Goal: Task Accomplishment & Management: Manage account settings

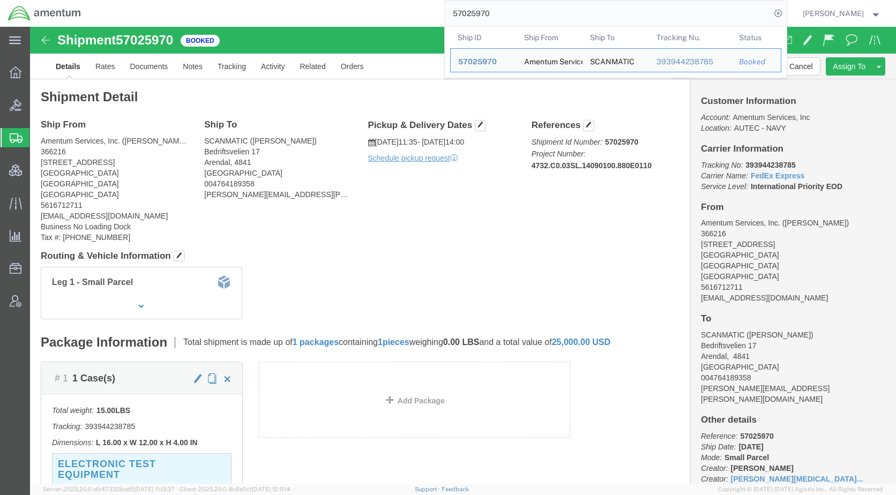
click at [38, 142] on span "Shipments" at bounding box center [33, 137] width 9 height 21
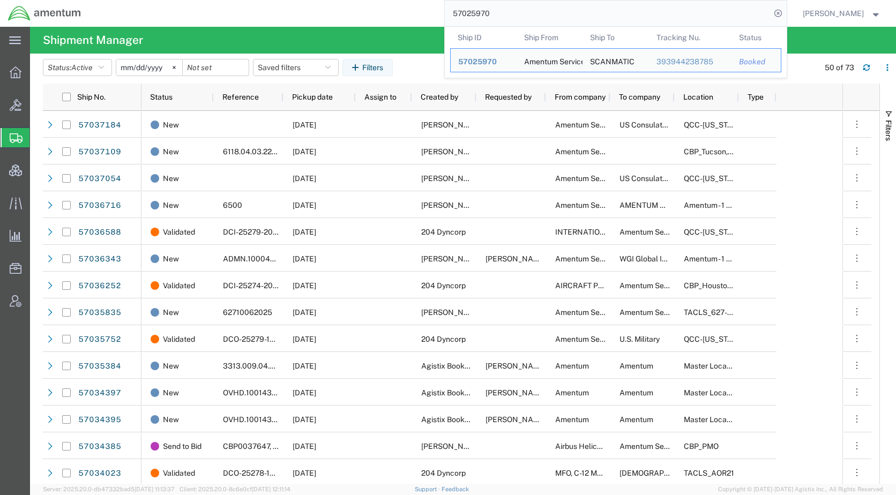
drag, startPoint x: 547, startPoint y: 20, endPoint x: 446, endPoint y: 10, distance: 101.2
click at [444, 10] on div "57025970 Ship ID Ship From Ship To Tracking Nu. Status Ship ID 57025970 Ship Fr…" at bounding box center [438, 13] width 698 height 27
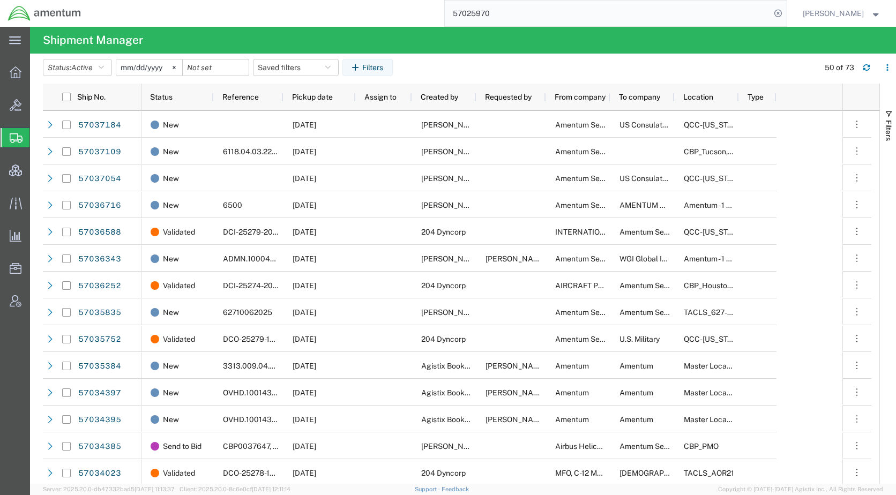
paste input "36343"
type input "57036343"
click at [786, 11] on icon at bounding box center [778, 13] width 15 height 15
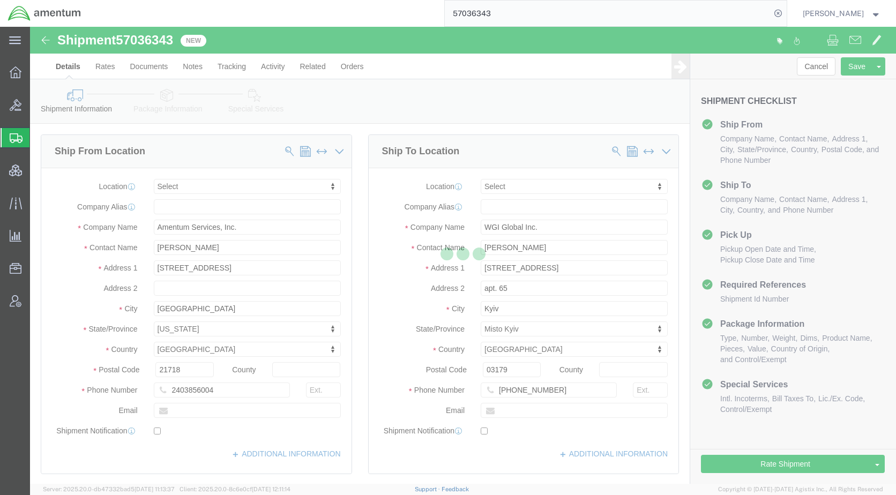
select select
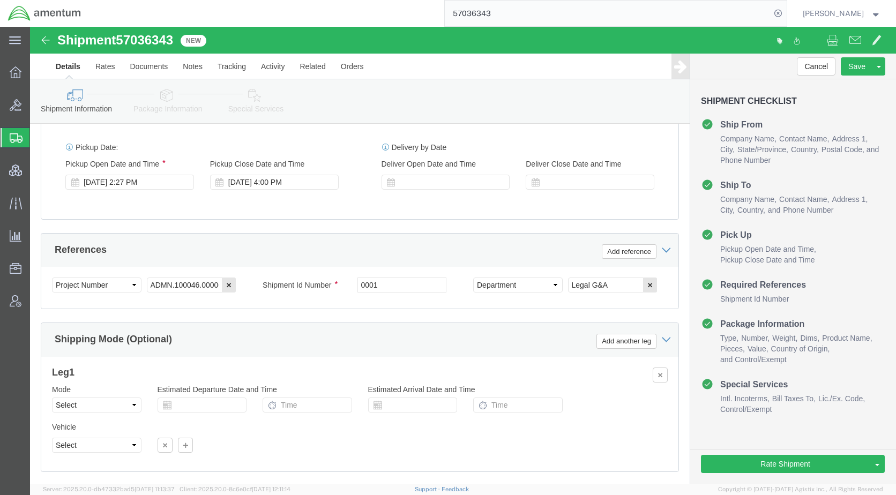
scroll to position [590, 0]
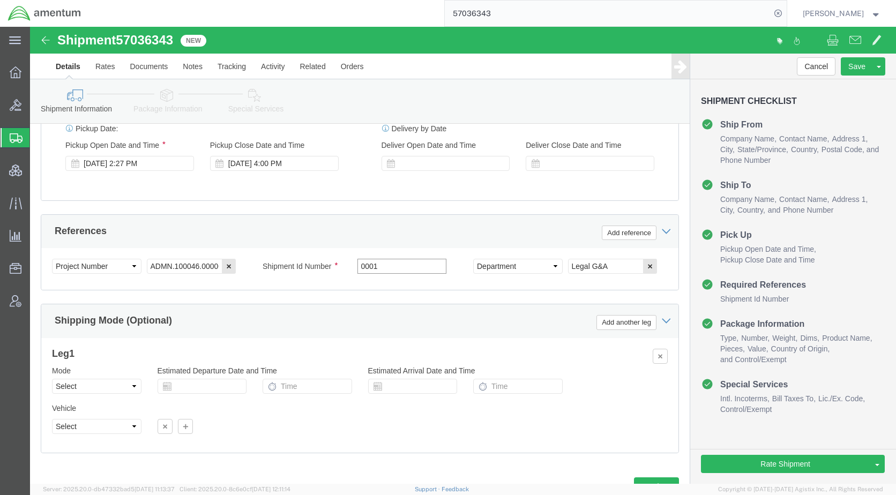
drag, startPoint x: 364, startPoint y: 237, endPoint x: 329, endPoint y: 241, distance: 35.6
click input "0001"
type input "57036343"
click icon
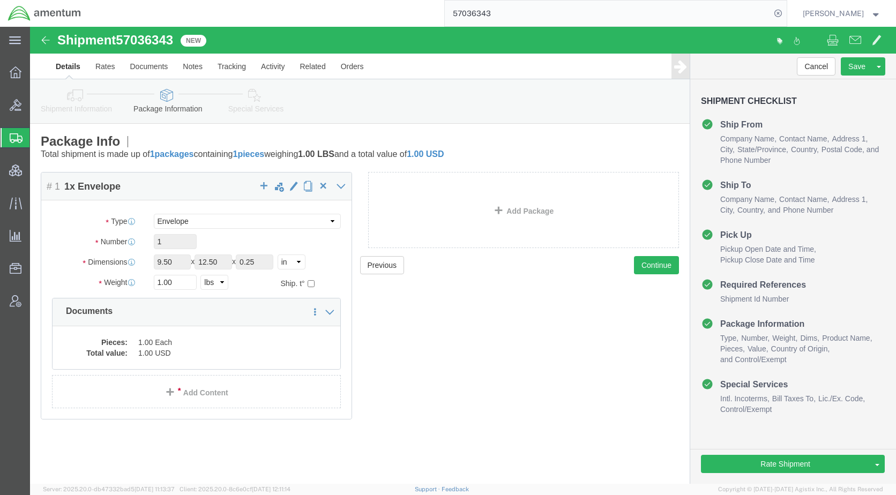
click link "Special Services"
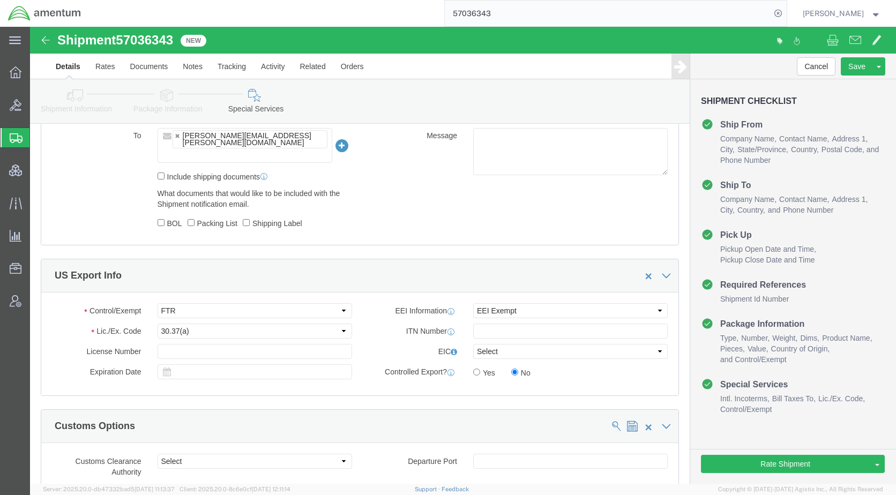
scroll to position [804, 0]
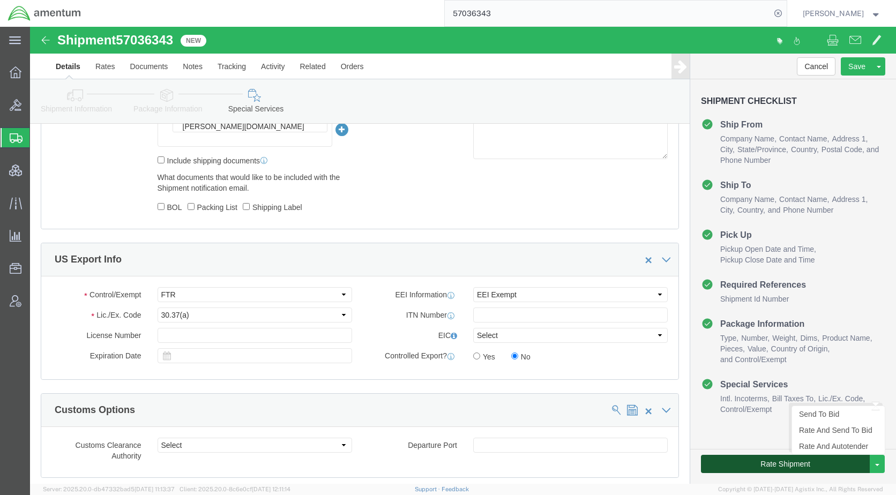
click button "Rate Shipment"
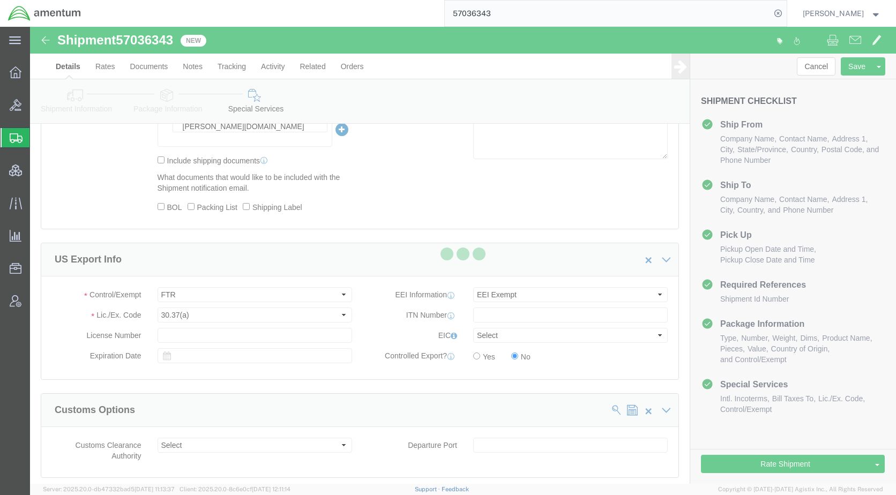
scroll to position [0, 0]
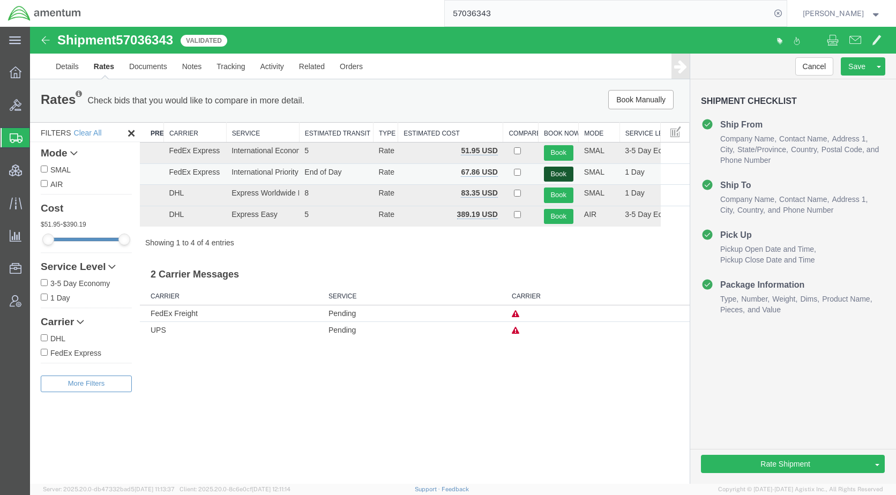
click at [557, 168] on button "Book" at bounding box center [558, 175] width 29 height 16
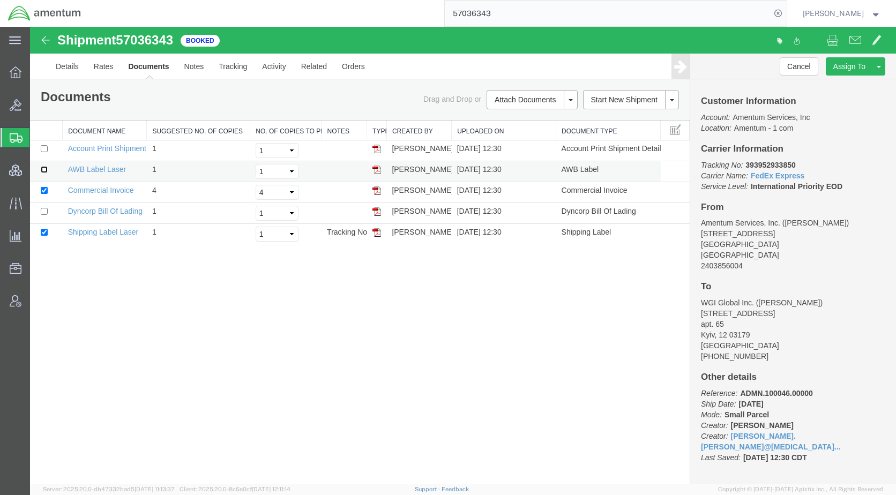
click at [45, 167] on input "checkbox" at bounding box center [44, 169] width 7 height 7
checkbox input "true"
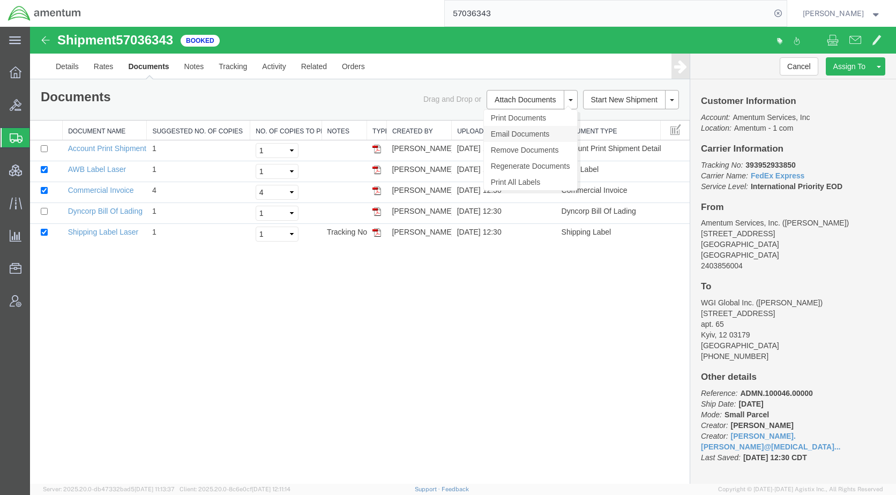
click at [518, 128] on link "Email Documents" at bounding box center [530, 134] width 93 height 16
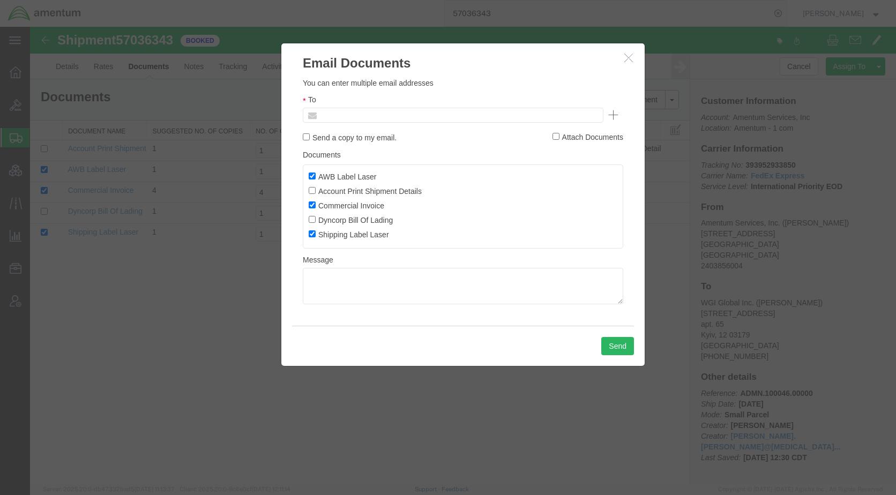
click at [421, 120] on input "text" at bounding box center [380, 115] width 125 height 14
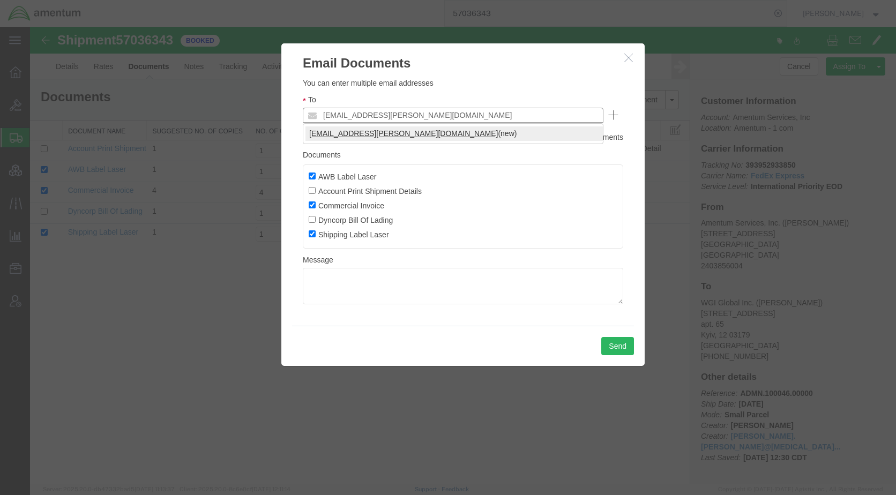
type input "[EMAIL_ADDRESS][PERSON_NAME][DOMAIN_NAME]"
click at [614, 348] on button "Send" at bounding box center [617, 346] width 33 height 18
